Goal: Transaction & Acquisition: Purchase product/service

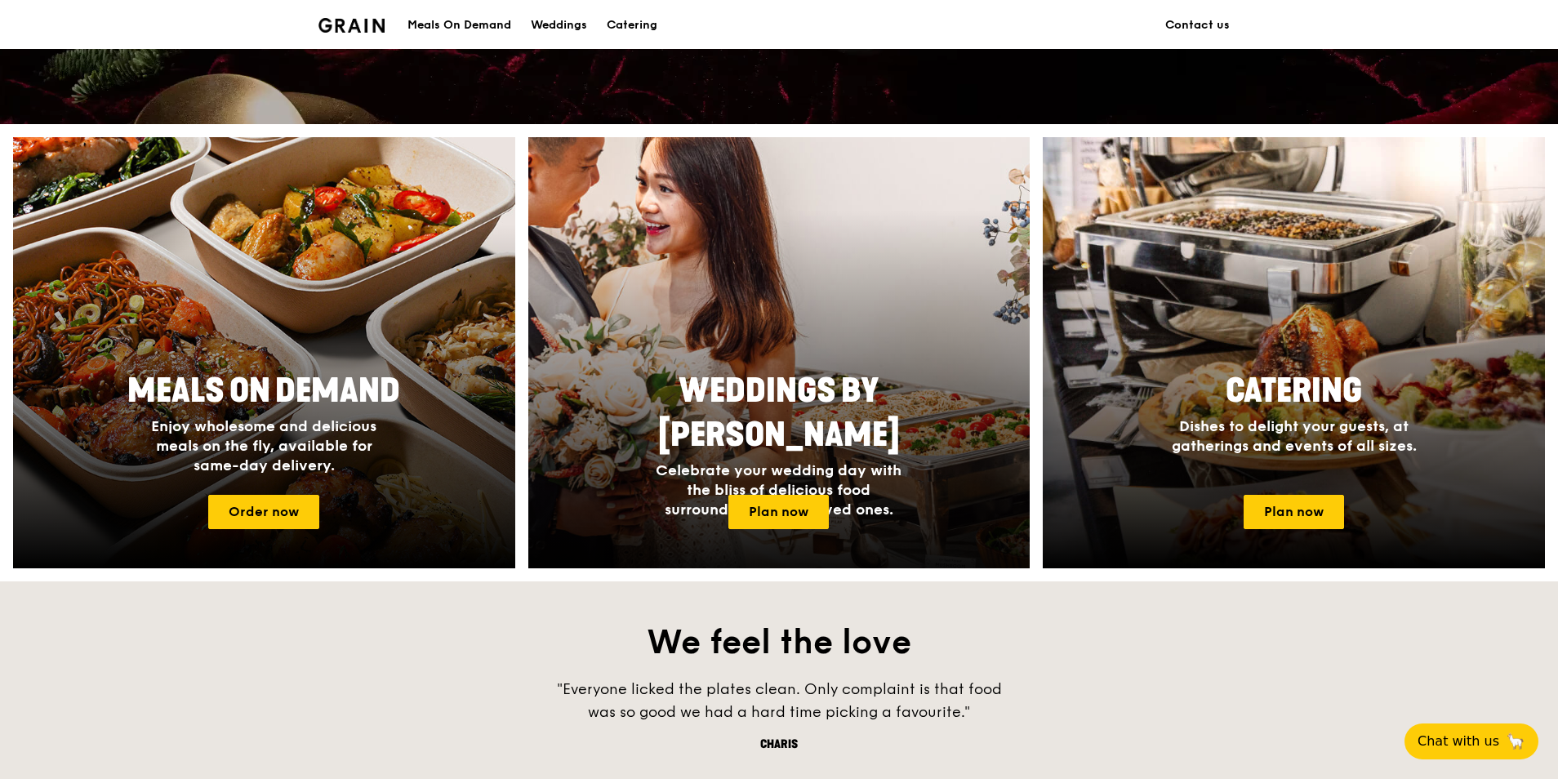
scroll to position [735, 0]
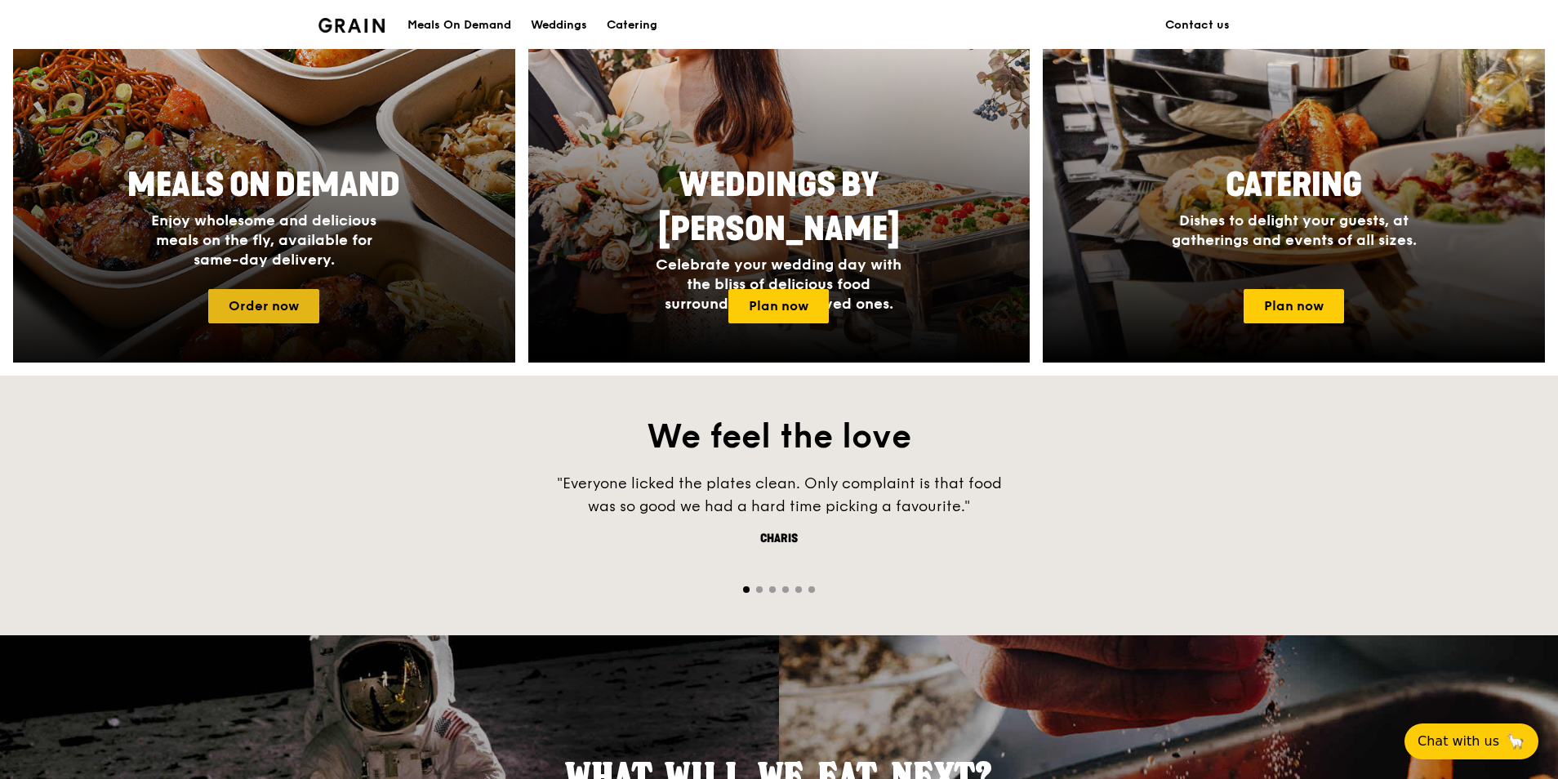
click at [256, 294] on link "Order now" at bounding box center [263, 306] width 111 height 34
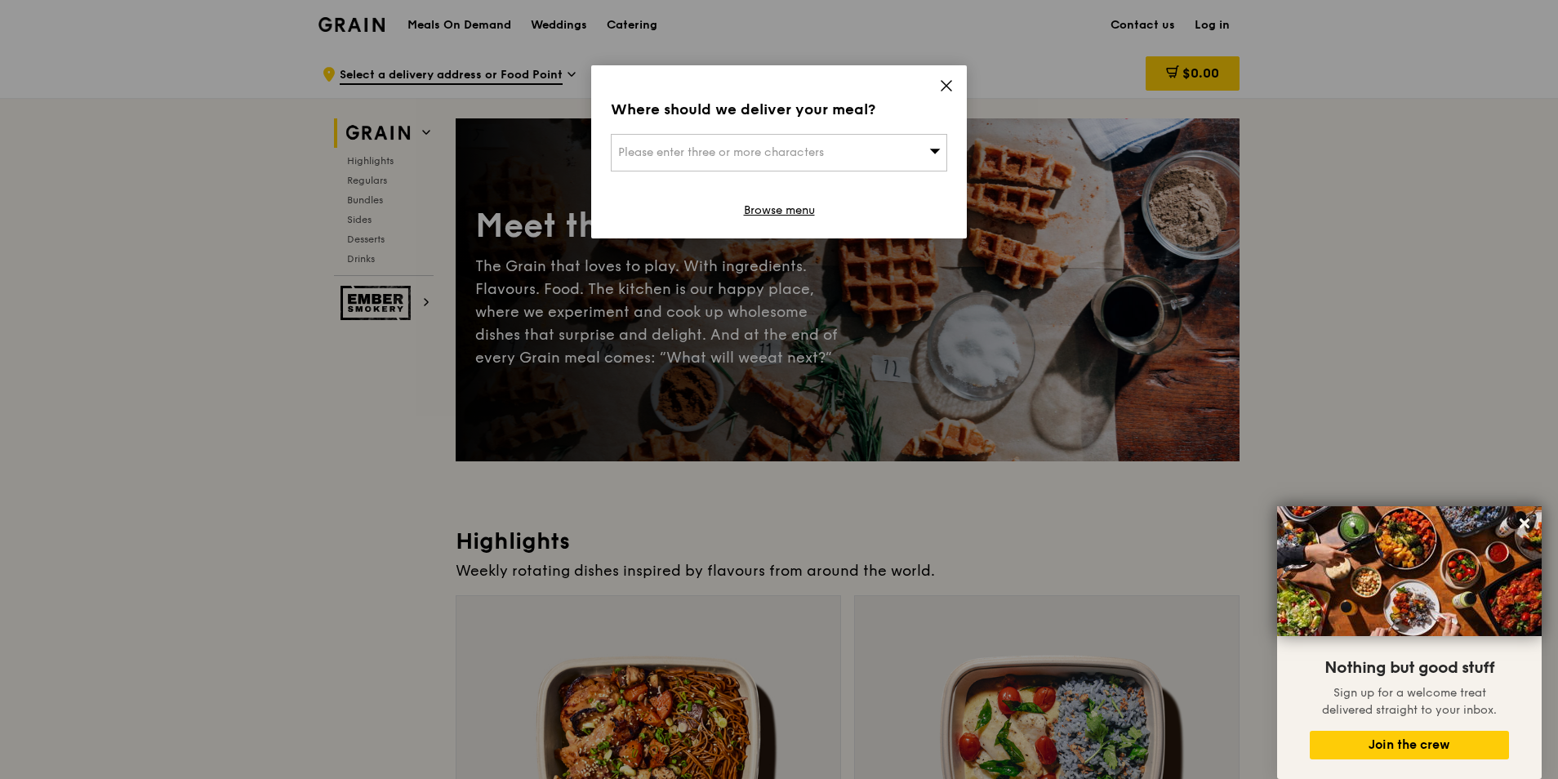
click at [947, 93] on span at bounding box center [946, 88] width 15 height 18
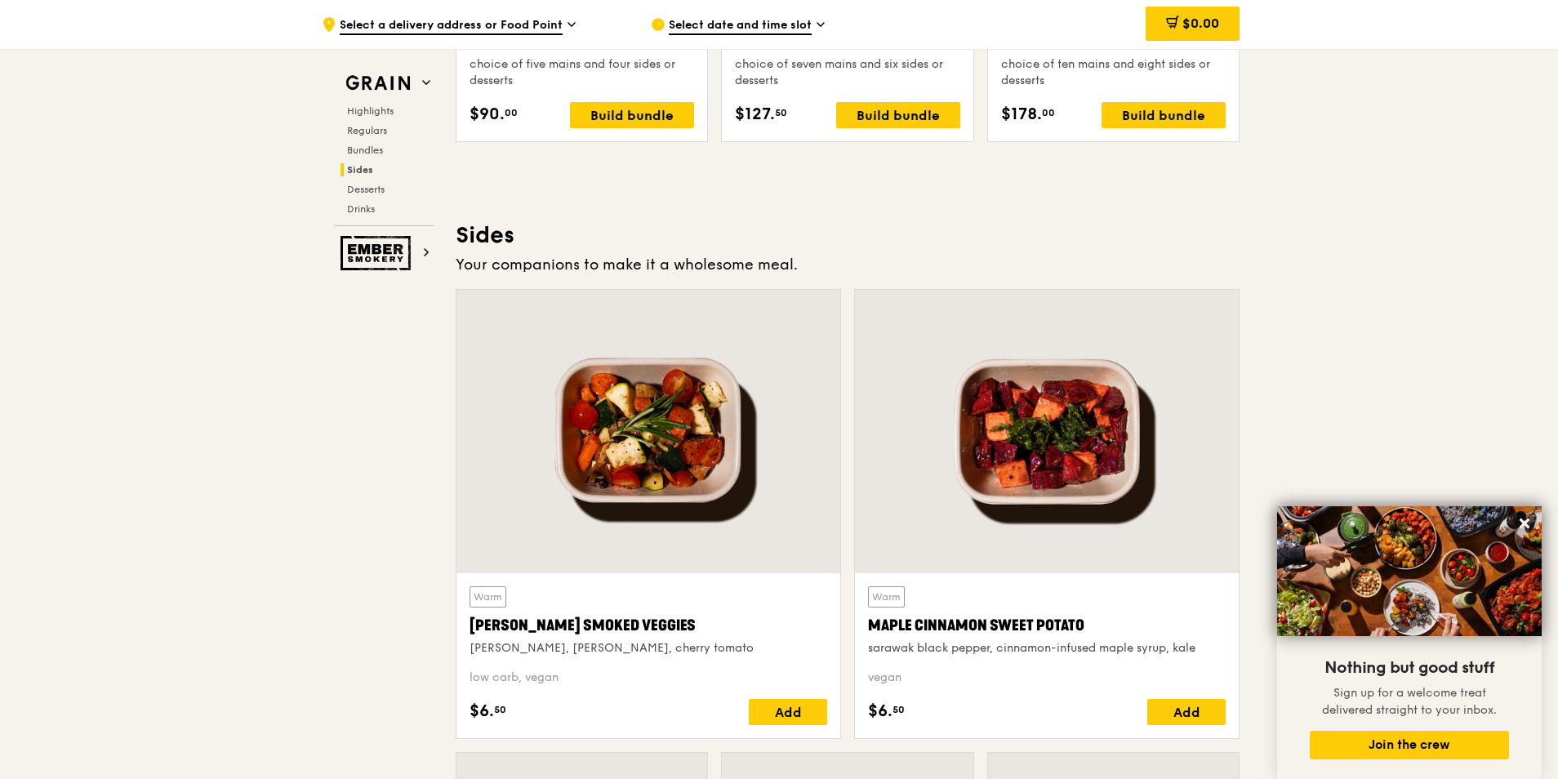
scroll to position [3675, 0]
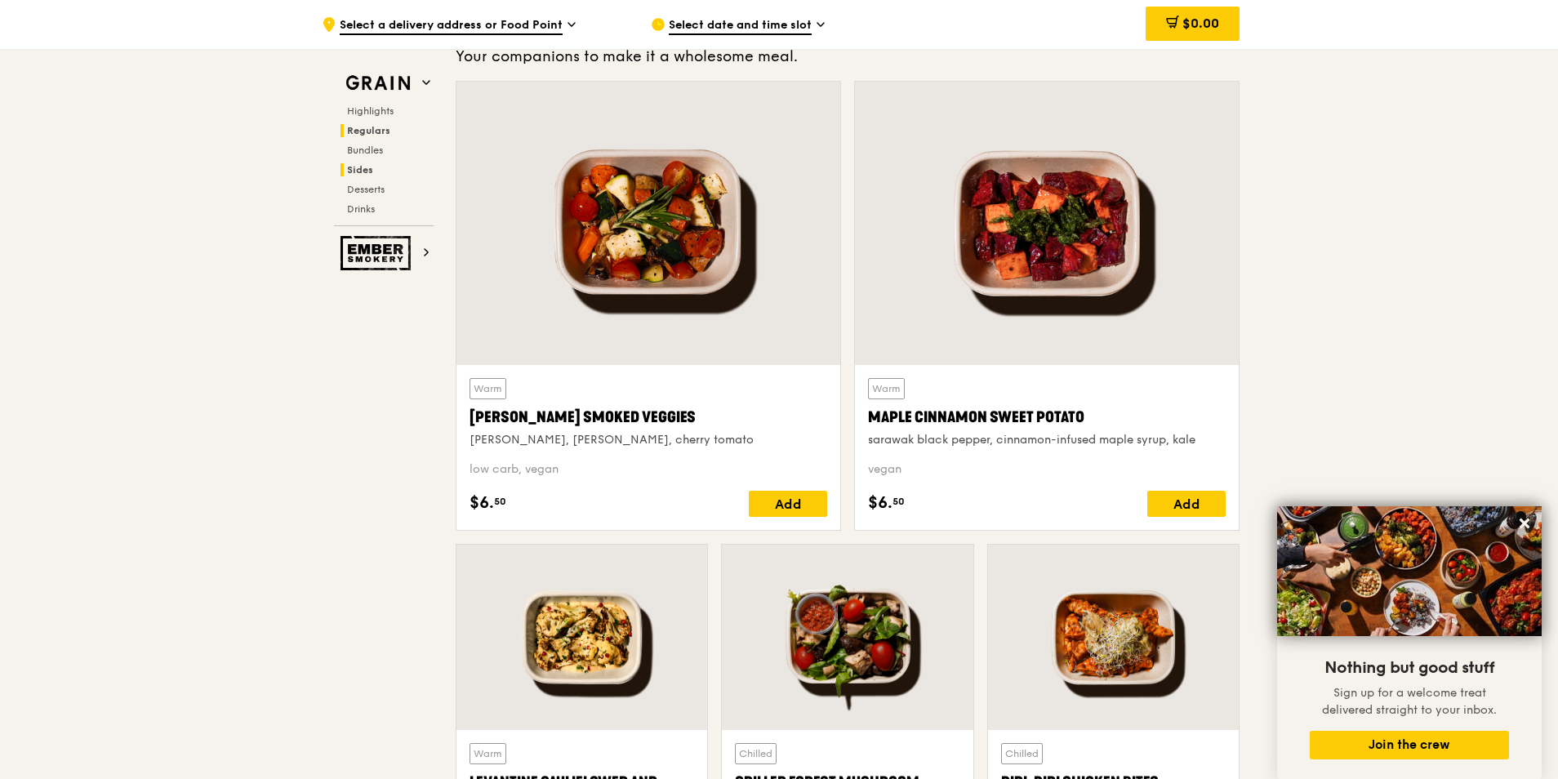
click at [379, 126] on span "Regulars" at bounding box center [368, 130] width 43 height 11
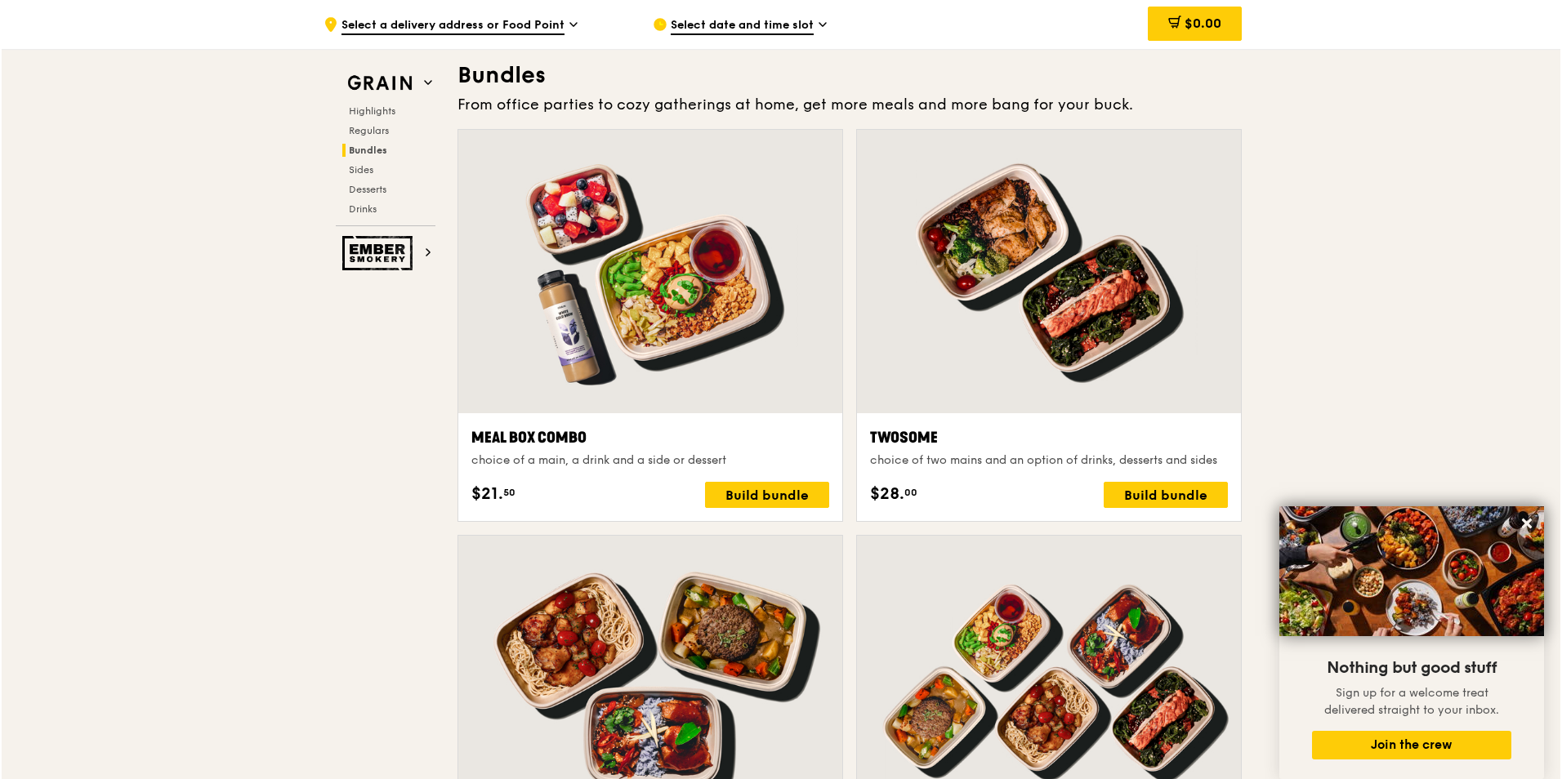
scroll to position [2667, 0]
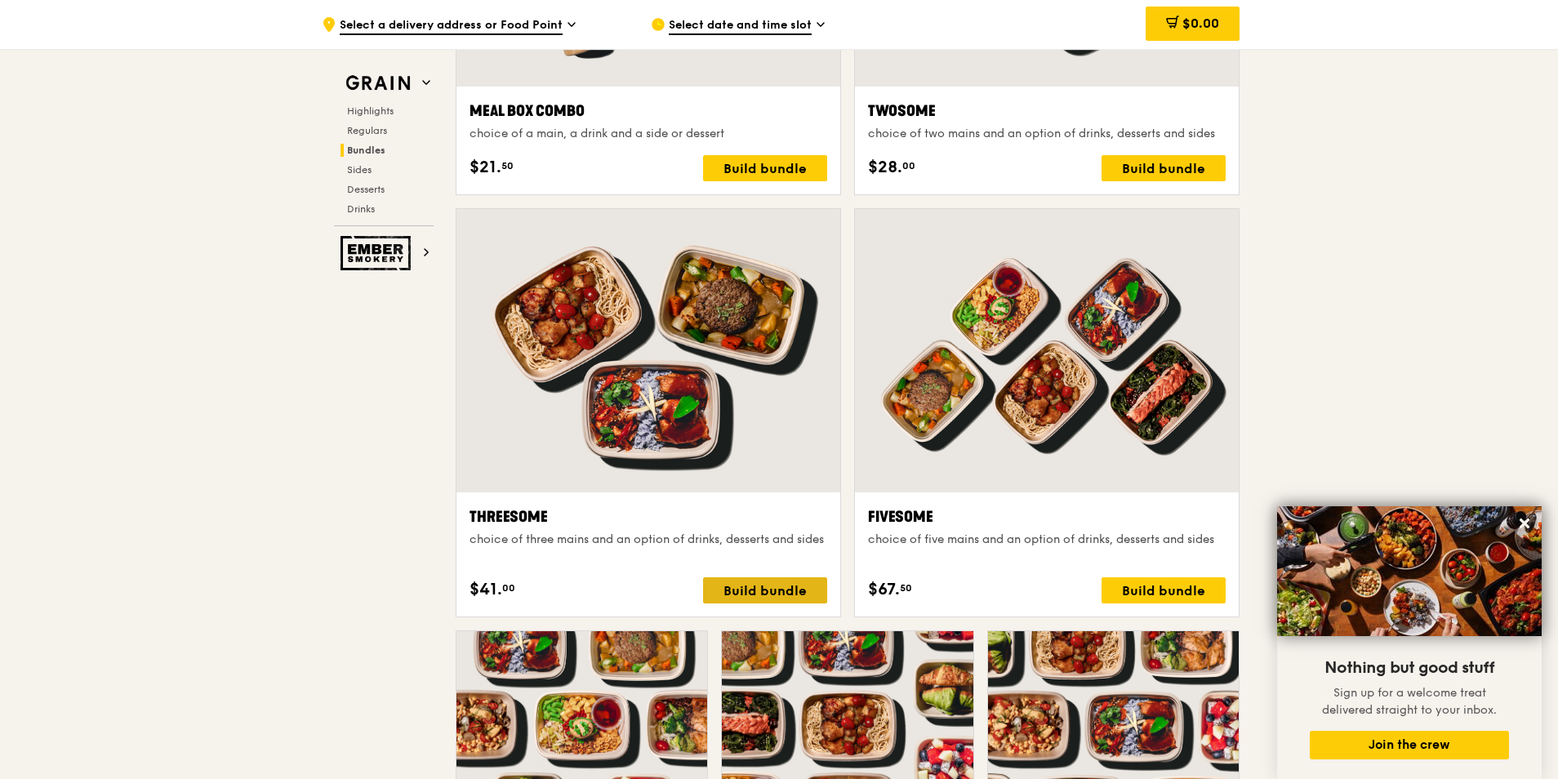
click at [780, 595] on div "Build bundle" at bounding box center [765, 590] width 124 height 26
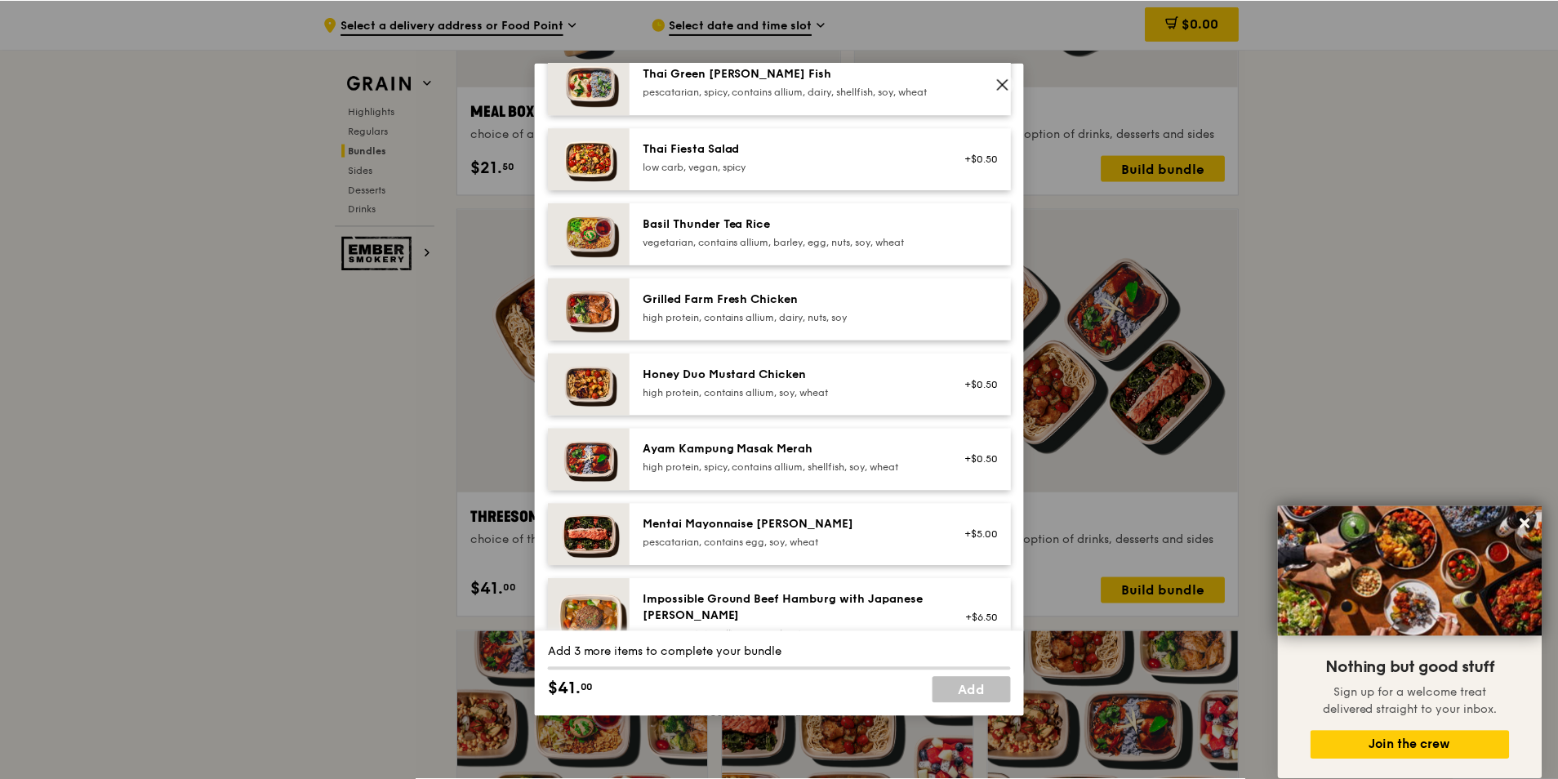
scroll to position [245, 0]
click at [711, 457] on div "Ayam Kampung Masak Merah" at bounding box center [790, 449] width 293 height 16
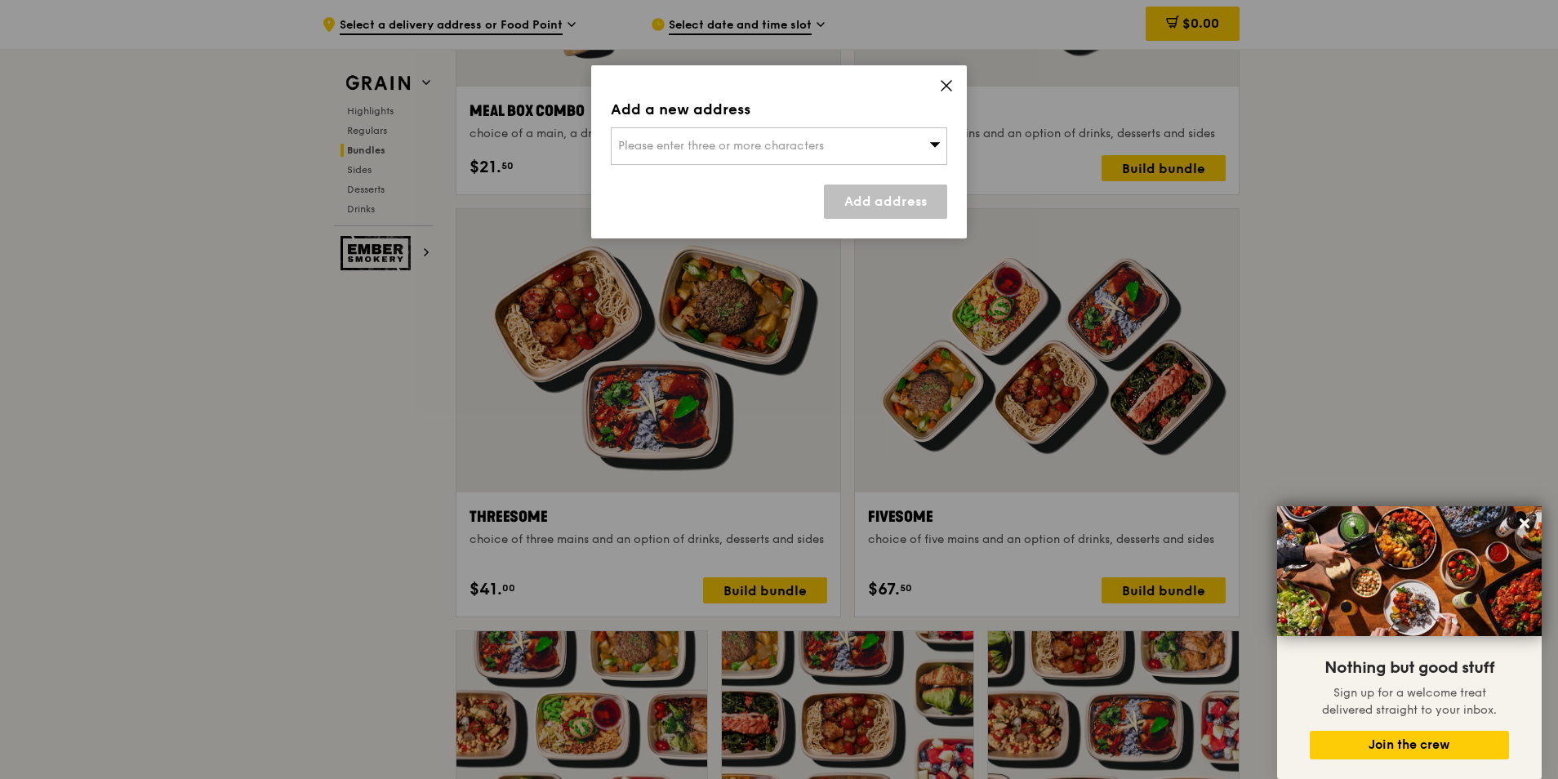
click at [950, 91] on icon at bounding box center [946, 85] width 15 height 15
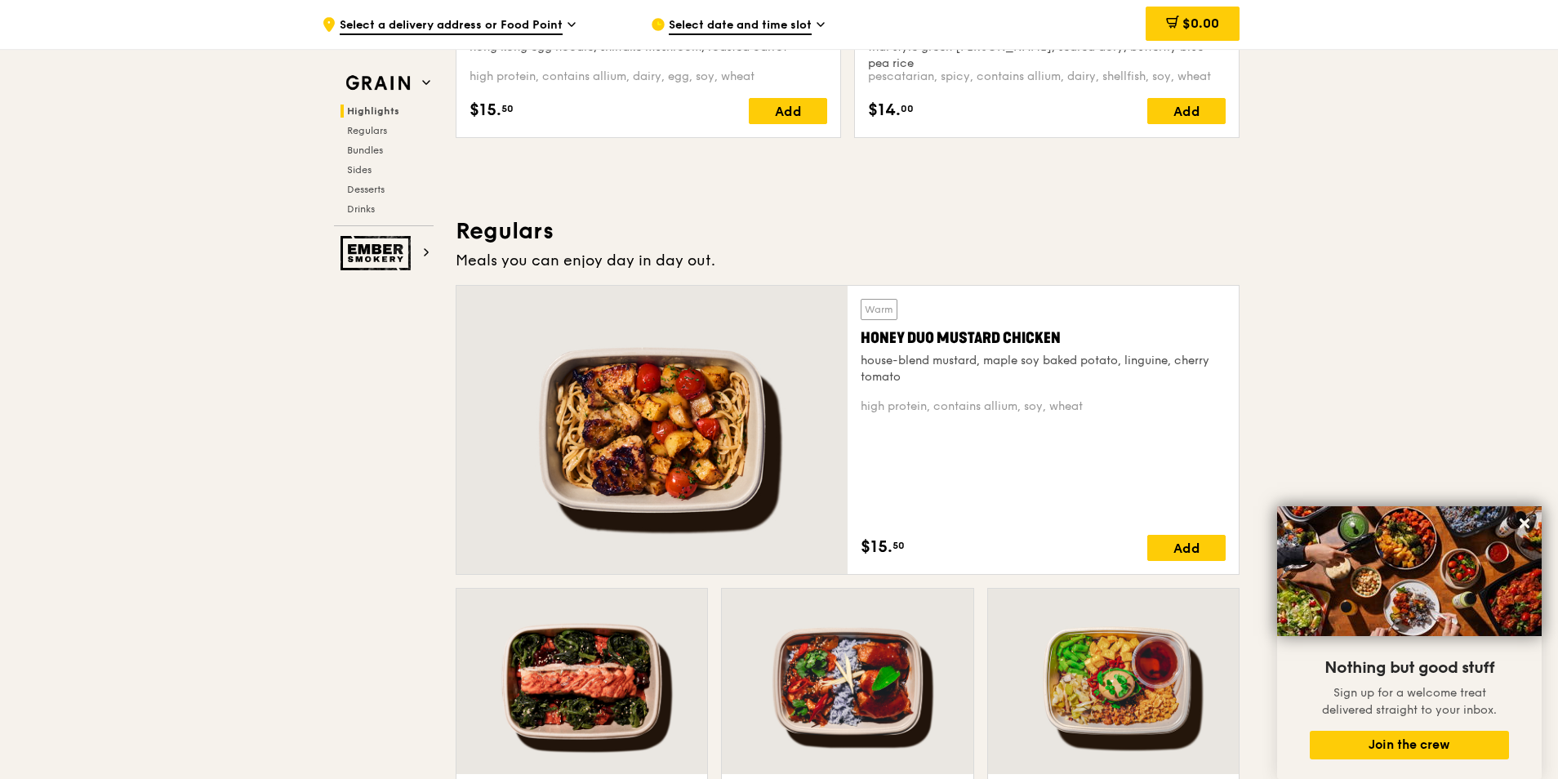
scroll to position [707, 0]
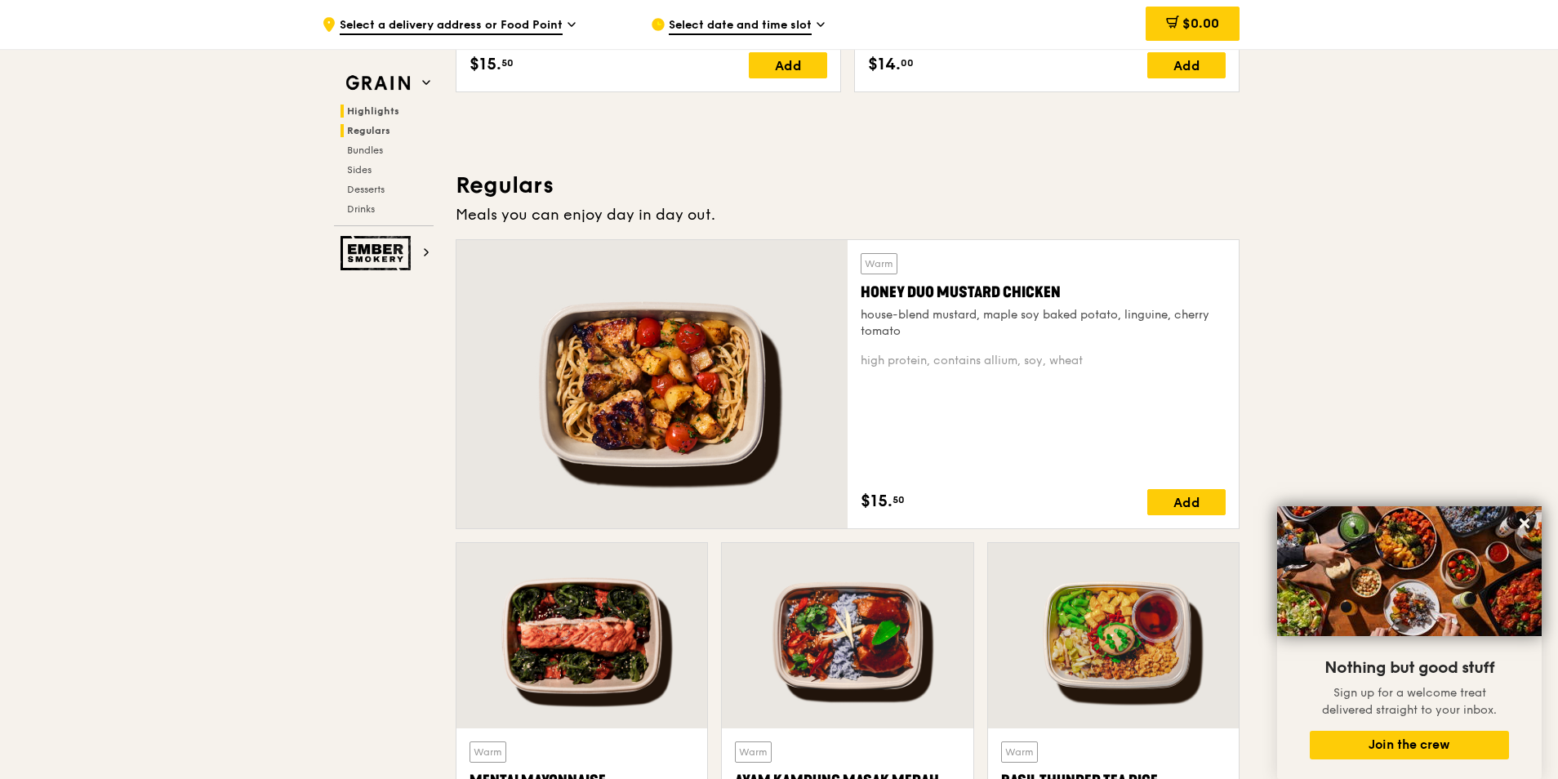
click at [381, 127] on span "Regulars" at bounding box center [368, 130] width 43 height 11
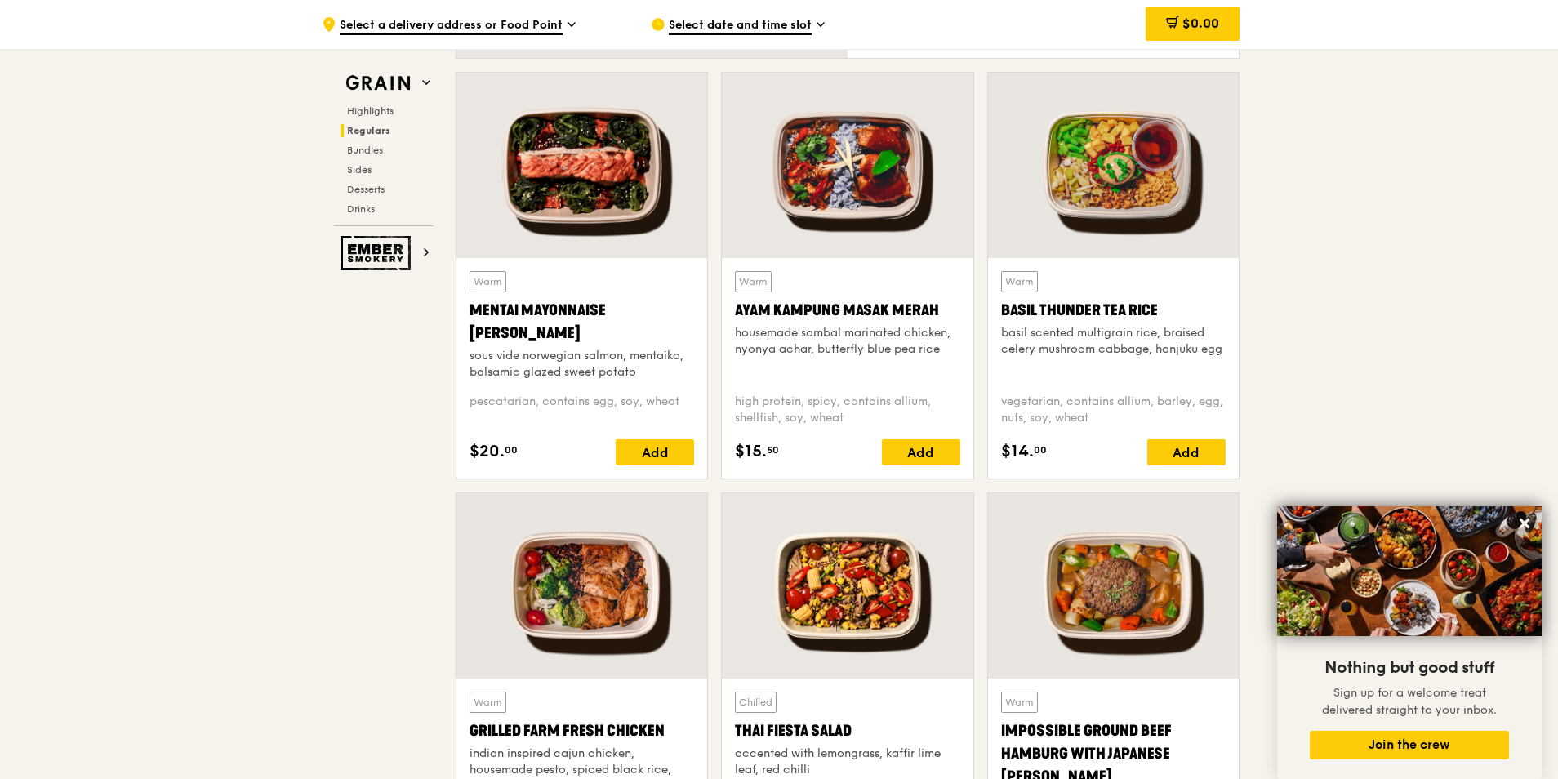
scroll to position [1384, 0]
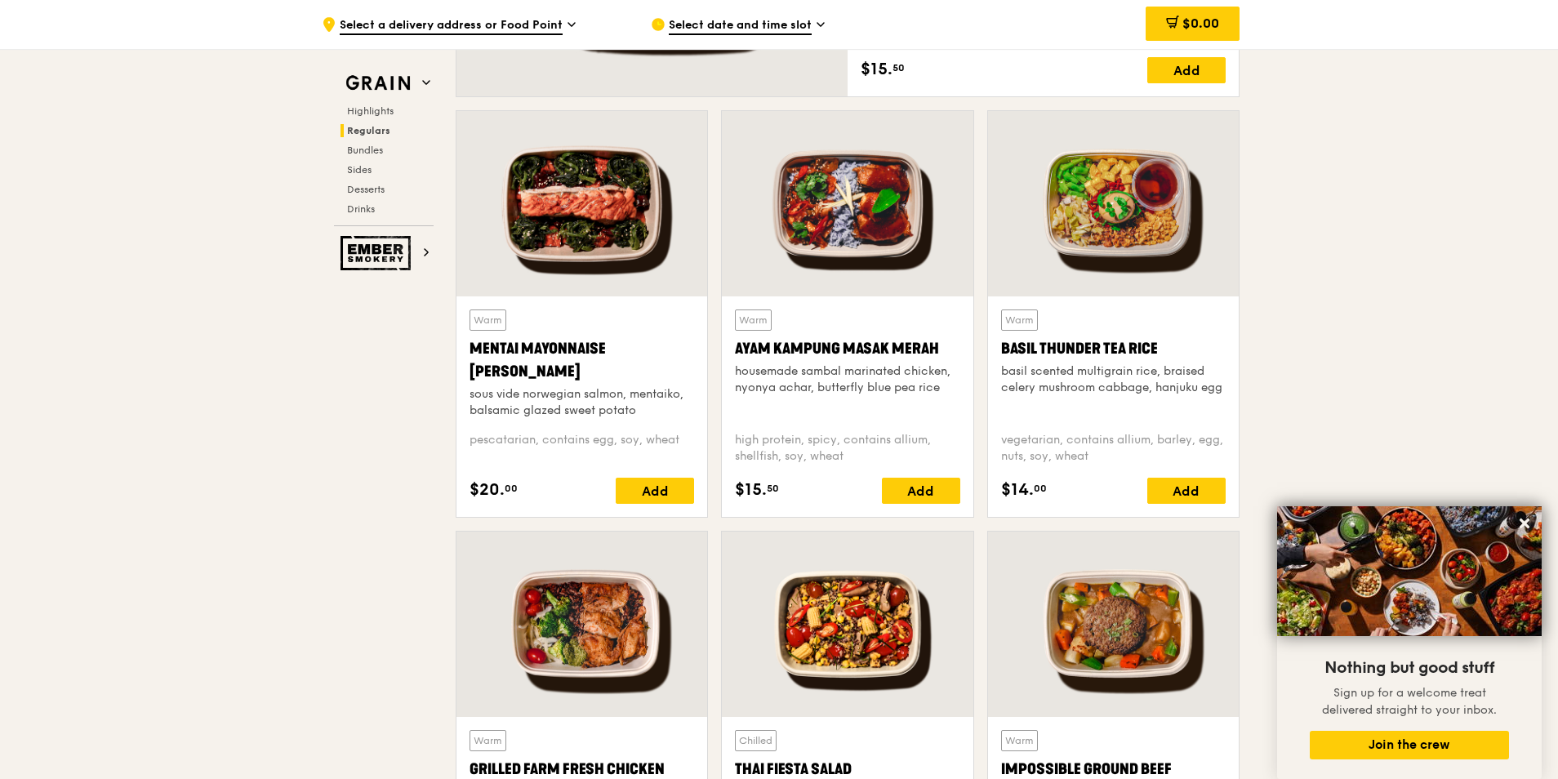
drag, startPoint x: 738, startPoint y: 350, endPoint x: 936, endPoint y: 345, distance: 197.7
click at [936, 345] on div "Ayam Kampung Masak Merah" at bounding box center [847, 348] width 225 height 23
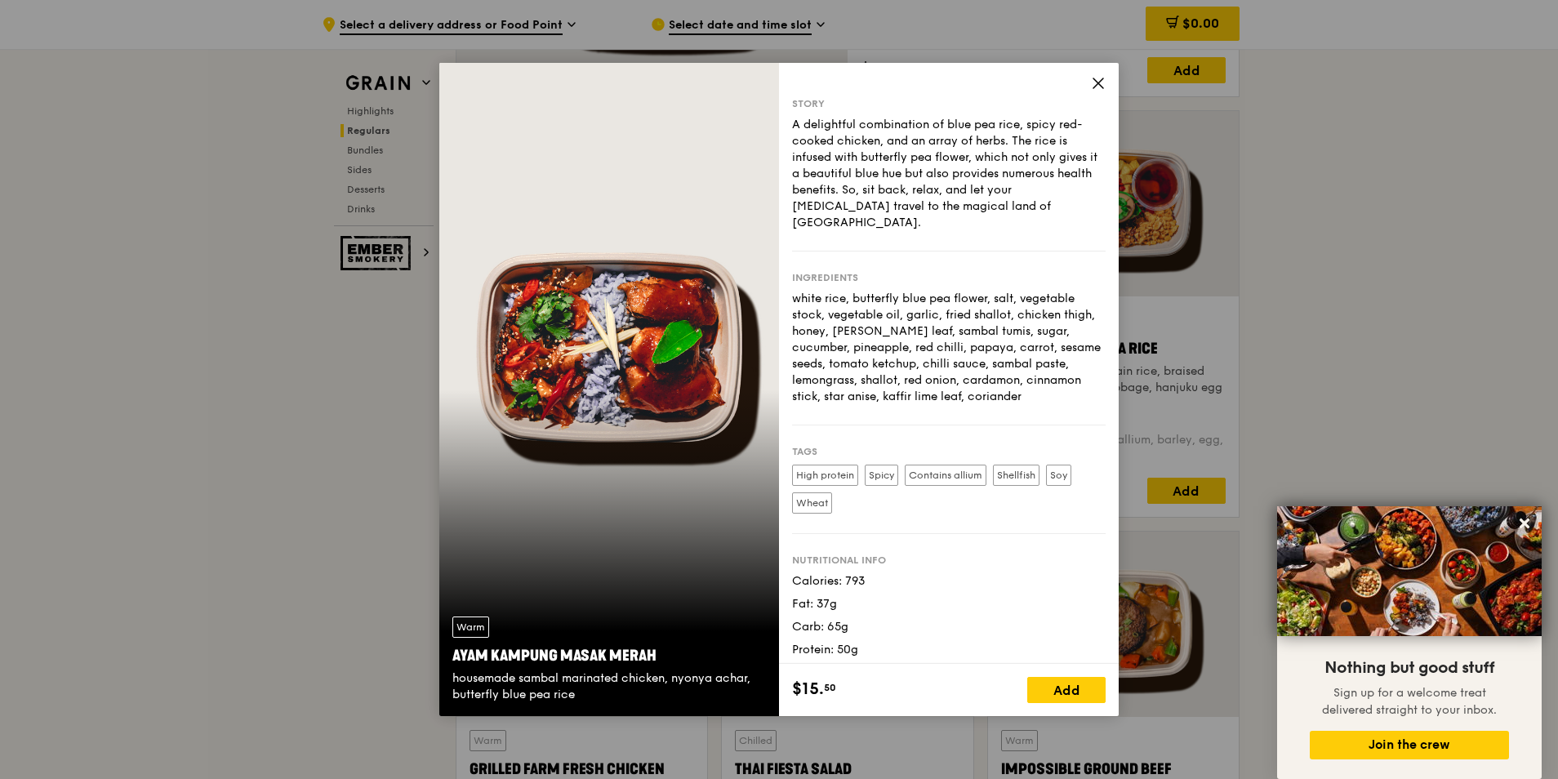
copy div "Ayam Kampung Masak Merah"
click at [1108, 86] on div "Story A delightful combination of blue pea rice, spicy red-cooked chicken, and …" at bounding box center [949, 363] width 340 height 601
click at [1097, 83] on icon at bounding box center [1098, 83] width 15 height 15
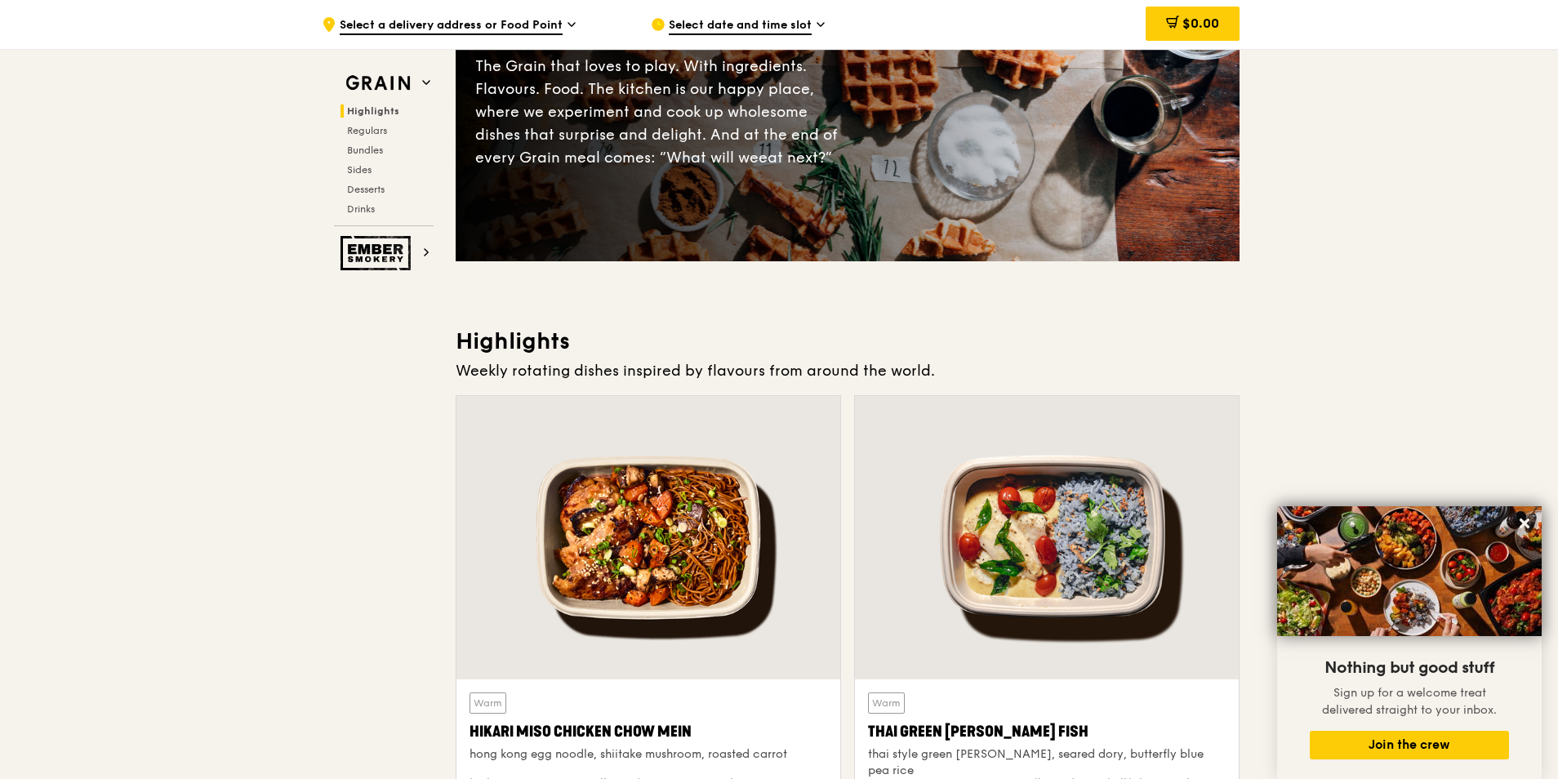
scroll to position [404, 0]
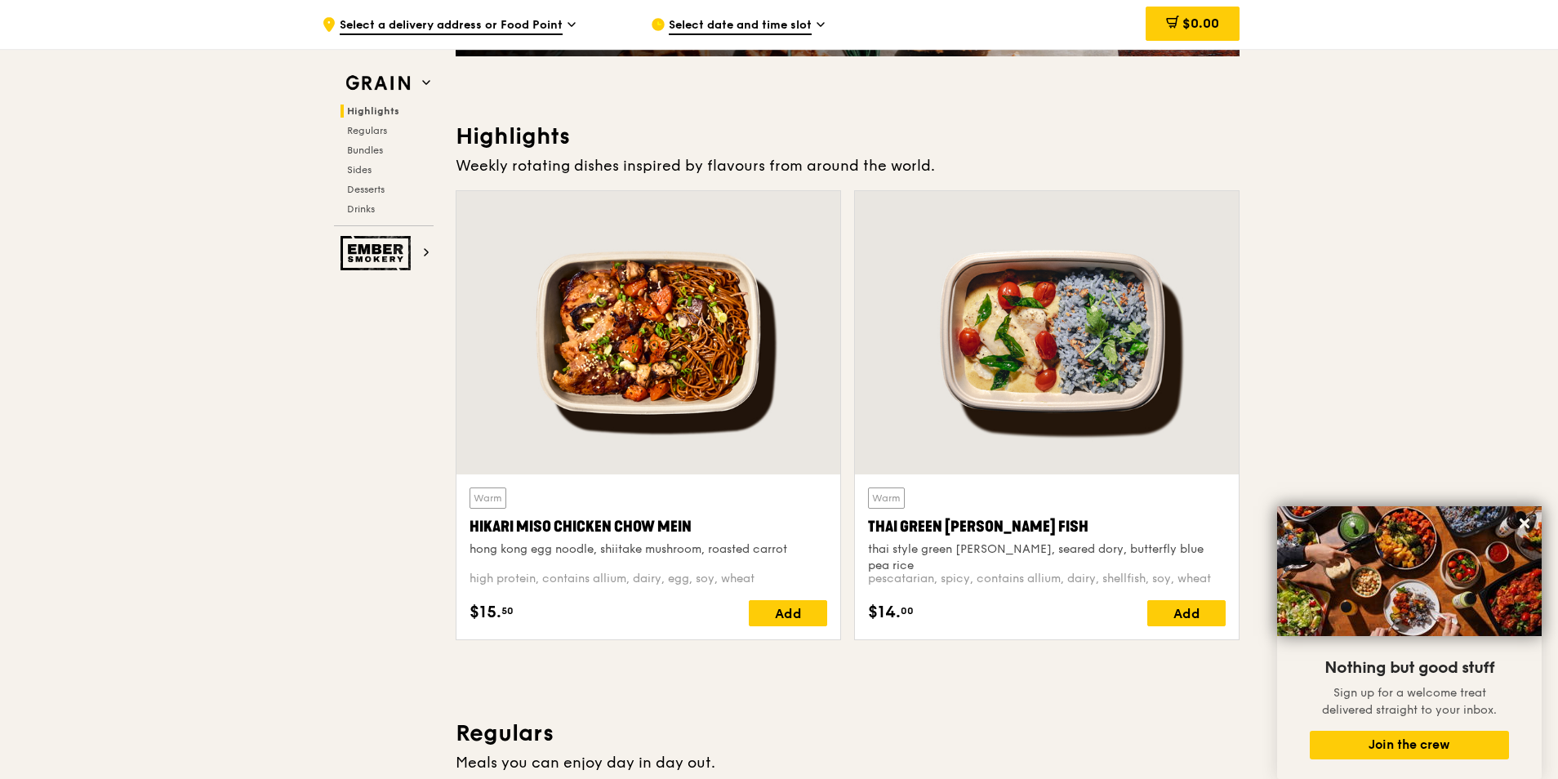
drag, startPoint x: 699, startPoint y: 525, endPoint x: 466, endPoint y: 527, distance: 232.8
click at [466, 529] on div "Warm Hikari Miso Chicken Chow Mein hong kong egg noodle, shiitake mushroom, roa…" at bounding box center [649, 557] width 384 height 165
copy div "Hikari Miso Chicken Chow Mein"
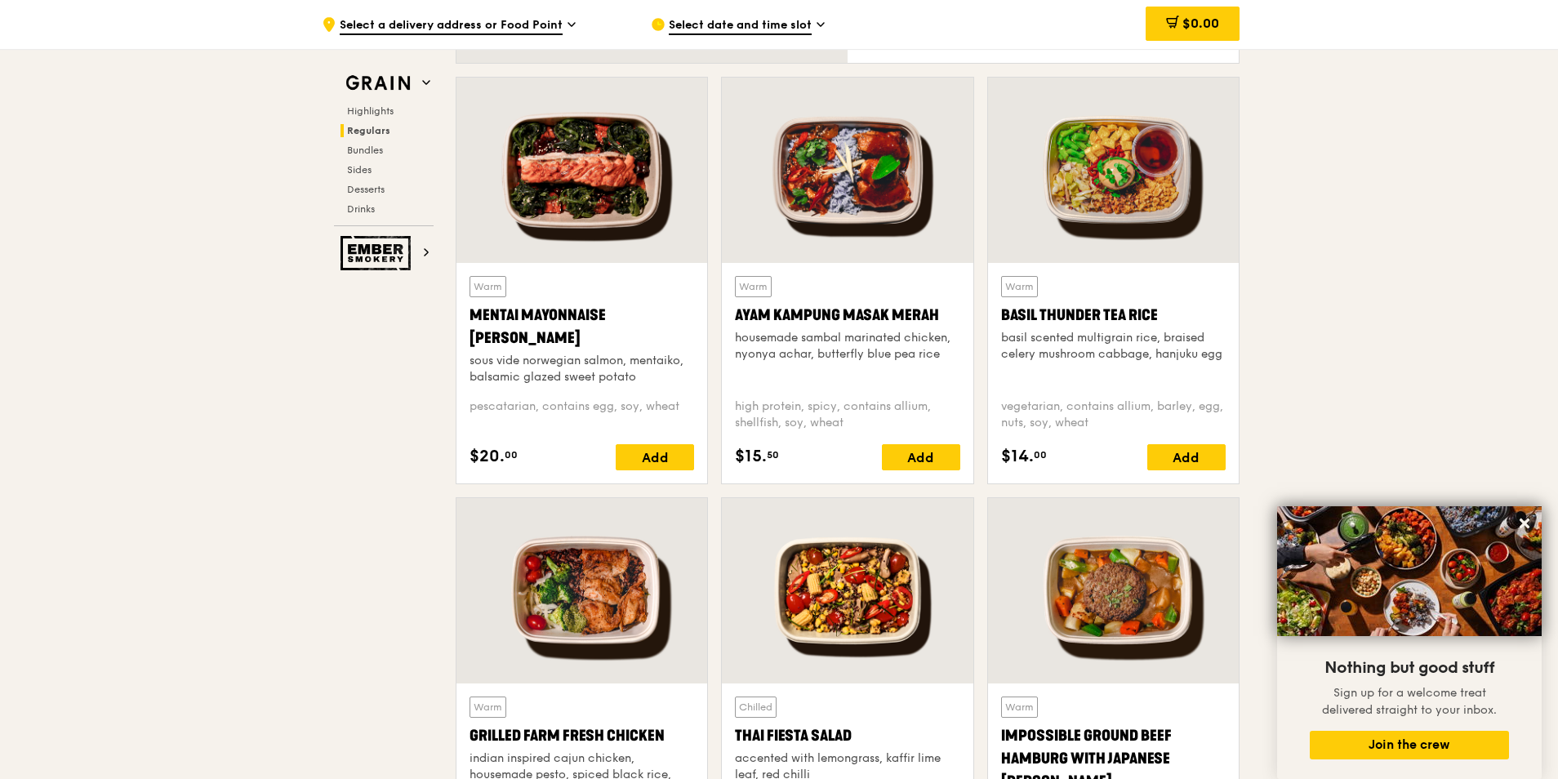
scroll to position [1548, 0]
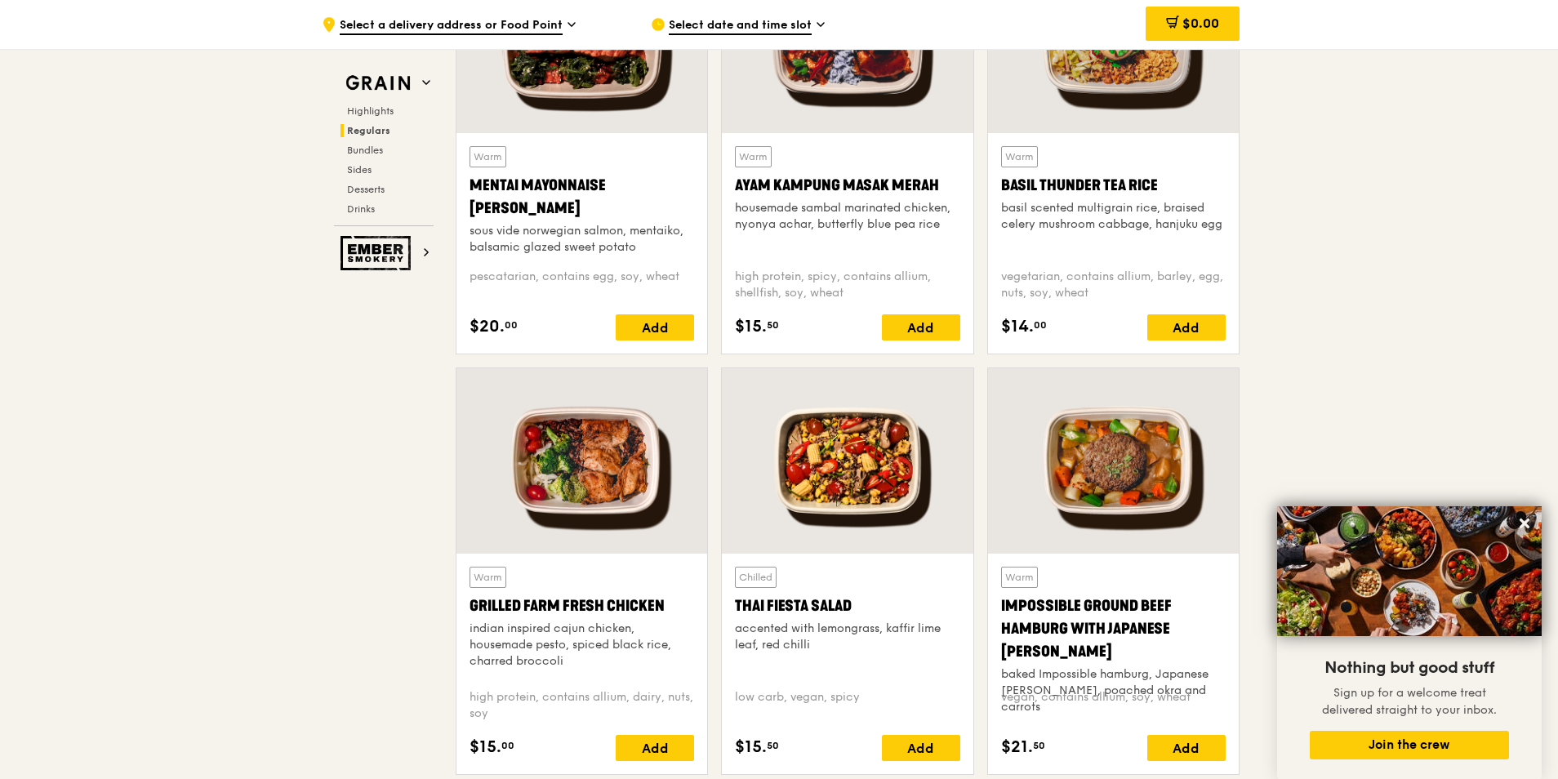
drag, startPoint x: 669, startPoint y: 603, endPoint x: 458, endPoint y: 600, distance: 210.7
click at [458, 600] on div "Warm Grilled Farm Fresh Chicken indian inspired cajun chicken, housemade pesto,…" at bounding box center [582, 664] width 251 height 221
copy div "Grilled Farm Fresh Chicken"
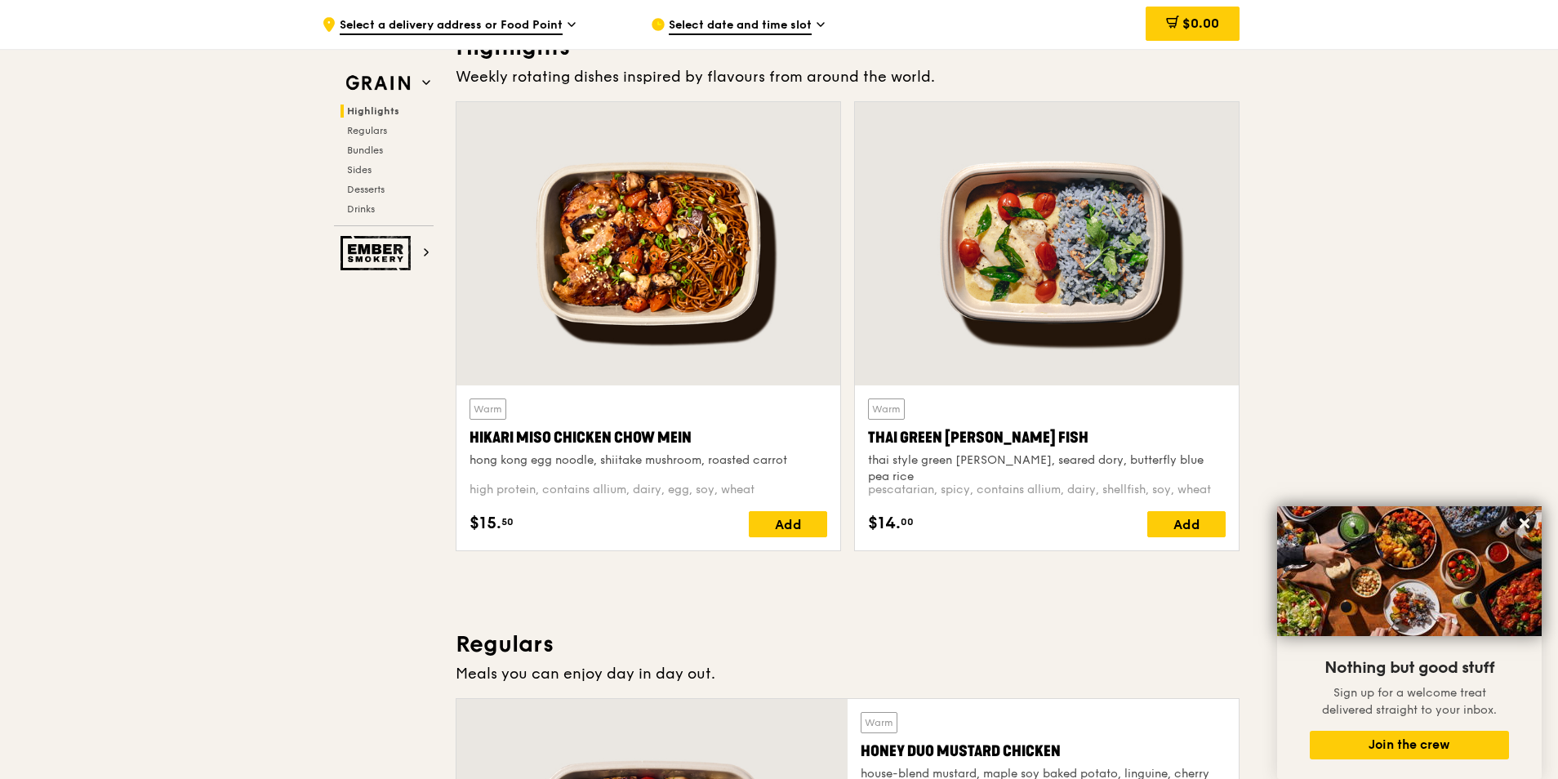
scroll to position [486, 0]
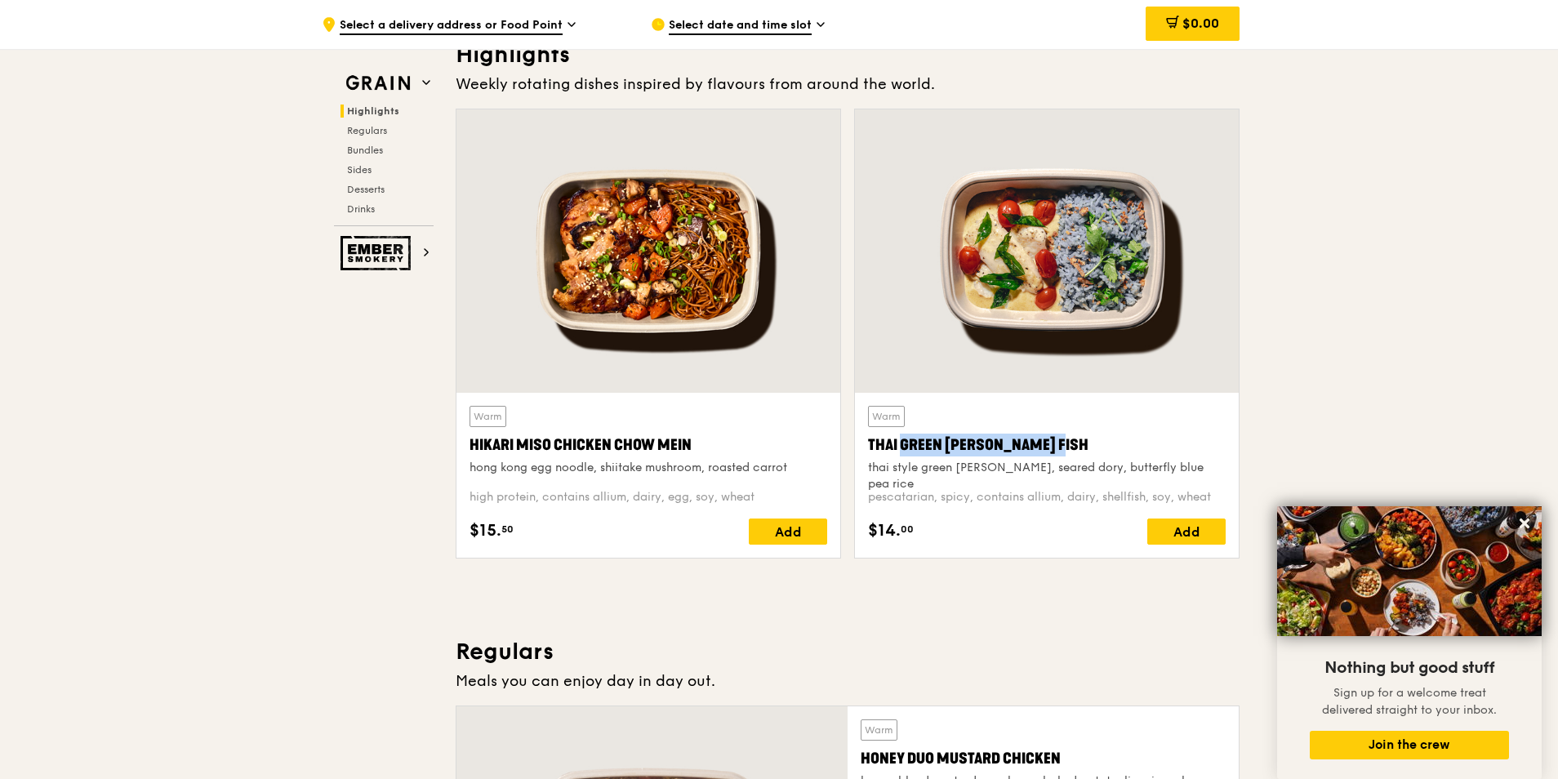
drag, startPoint x: 1028, startPoint y: 442, endPoint x: 858, endPoint y: 441, distance: 170.7
click at [858, 441] on div "Warm Thai Green [PERSON_NAME] Fish thai style green [PERSON_NAME], seared dory,…" at bounding box center [1047, 475] width 384 height 165
copy div "Thai Green [PERSON_NAME] Fish"
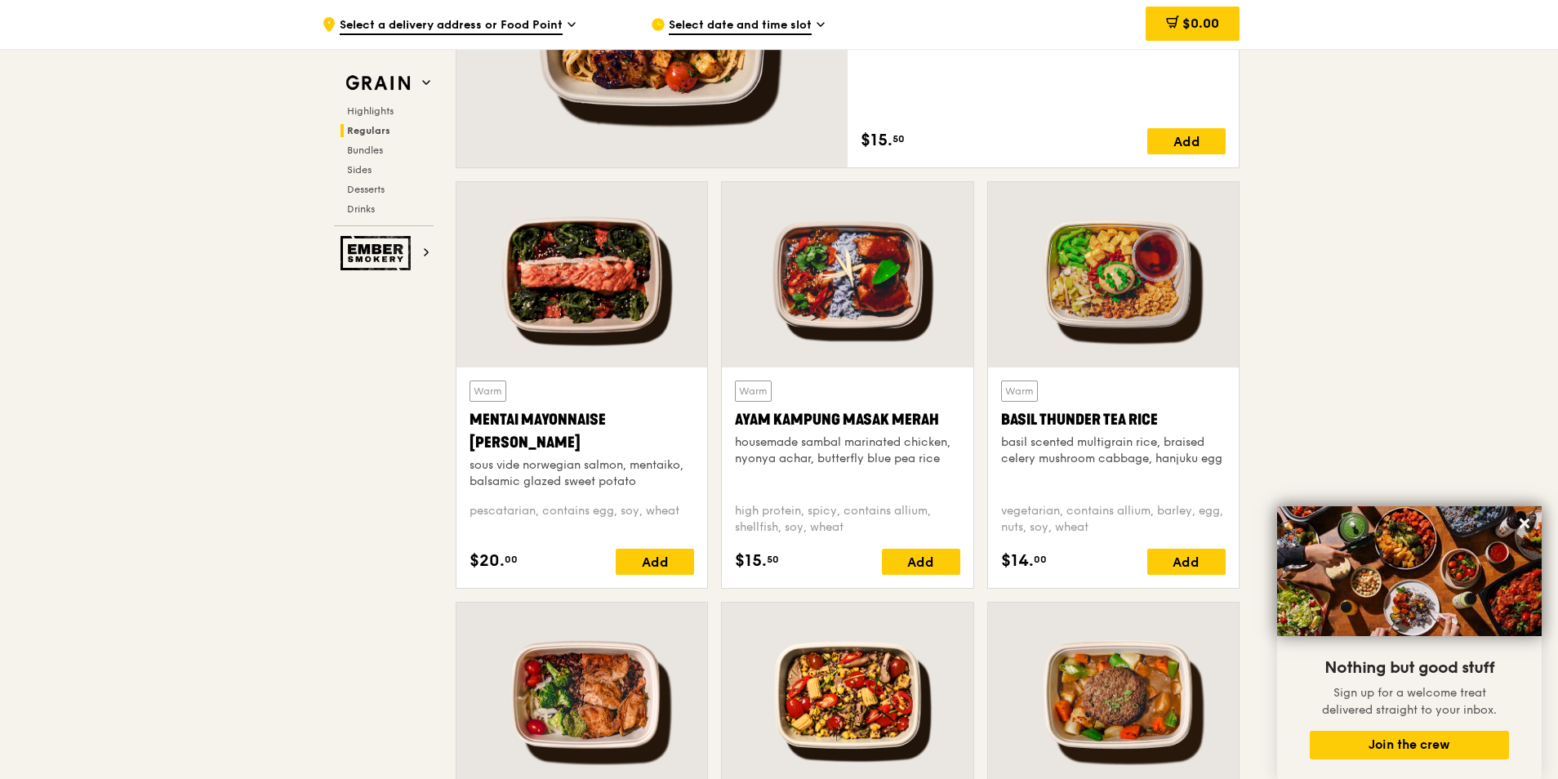
scroll to position [1384, 0]
